Goal: Information Seeking & Learning: Check status

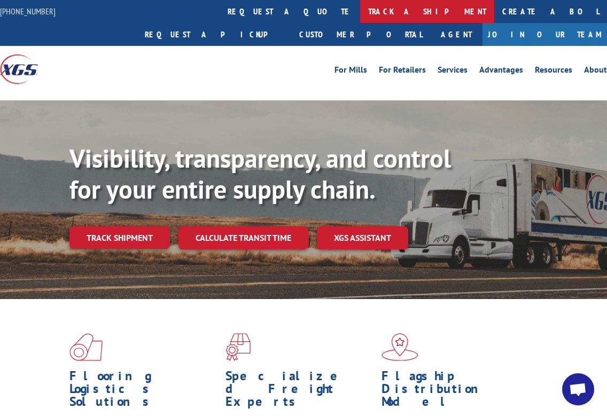
click at [360, 17] on link "track a shipment" at bounding box center [427, 11] width 134 height 23
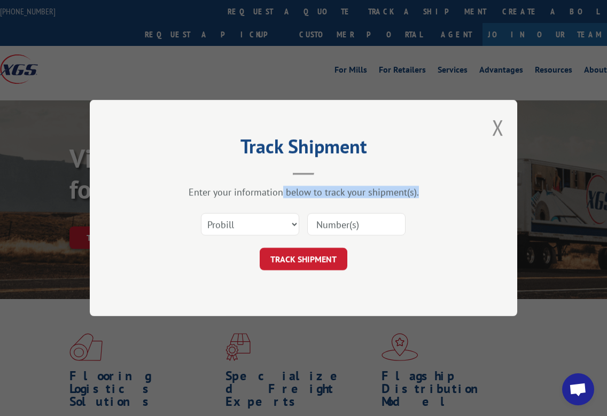
drag, startPoint x: 282, startPoint y: 196, endPoint x: 274, endPoint y: 228, distance: 33.1
click at [274, 228] on div "Enter your information below to track your shipment(s). Select category... Prob…" at bounding box center [303, 228] width 321 height 84
click at [274, 228] on select "Select category... Probill BOL PO" at bounding box center [250, 224] width 98 height 22
select select "bol"
click at [201, 213] on select "Select category... Probill BOL PO" at bounding box center [250, 224] width 98 height 22
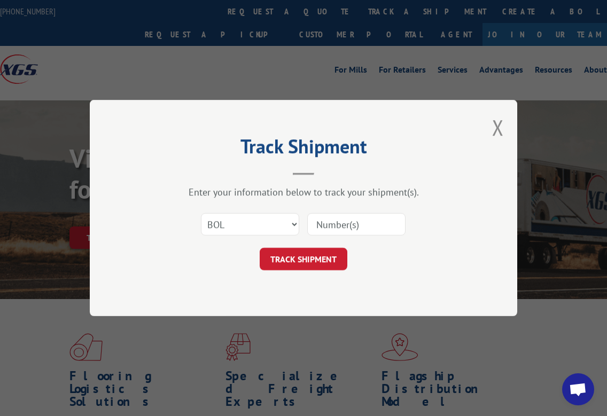
click at [331, 229] on input at bounding box center [356, 224] width 98 height 22
paste input "6025799"
type input "6025799"
click button "TRACK SHIPMENT" at bounding box center [304, 259] width 88 height 22
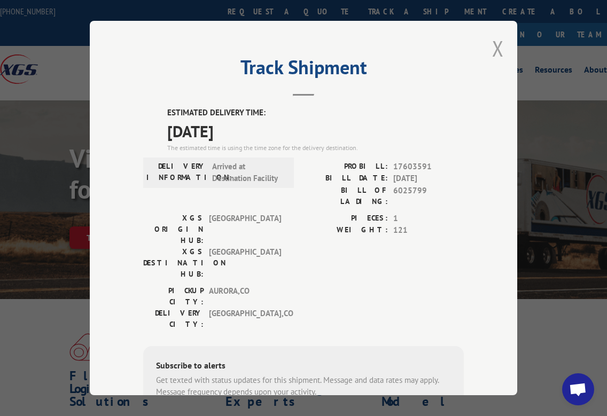
click at [498, 43] on button "Close modal" at bounding box center [498, 48] width 12 height 28
